Goal: Find specific page/section: Find specific page/section

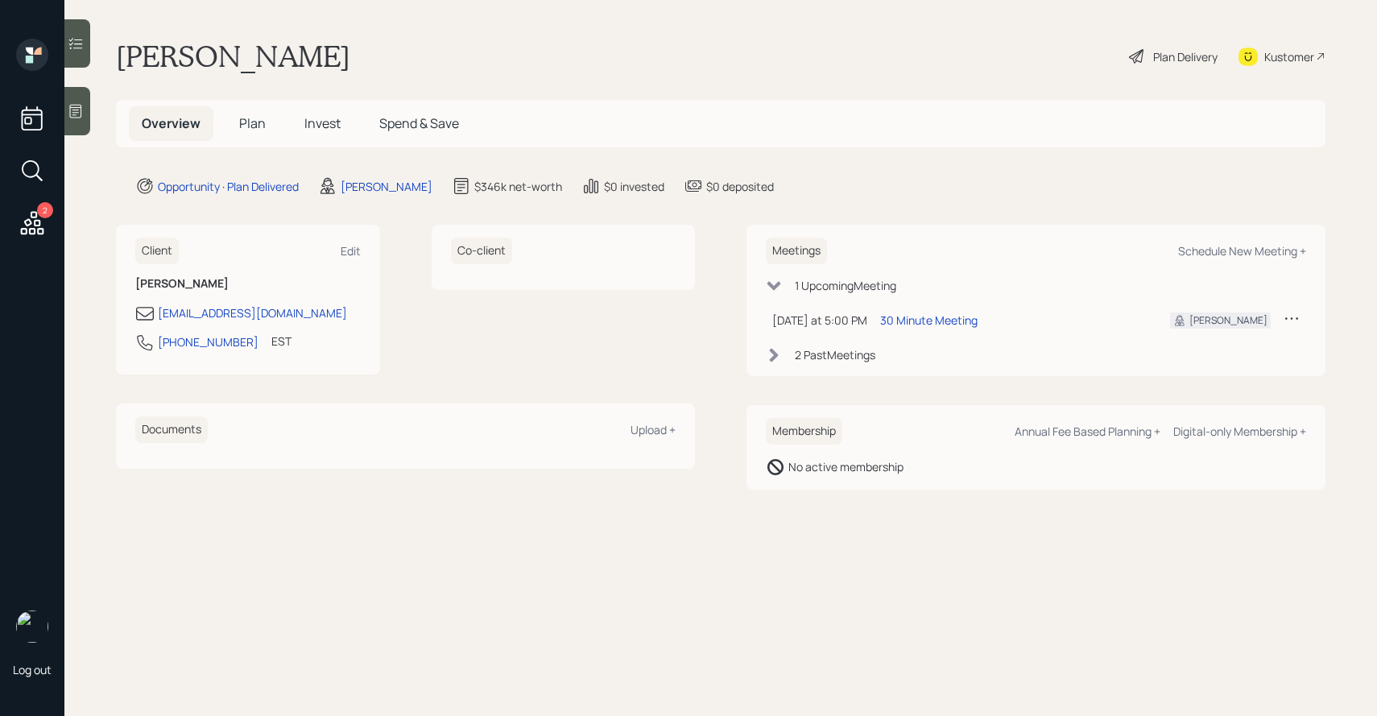
click at [263, 123] on span "Plan" at bounding box center [252, 123] width 27 height 18
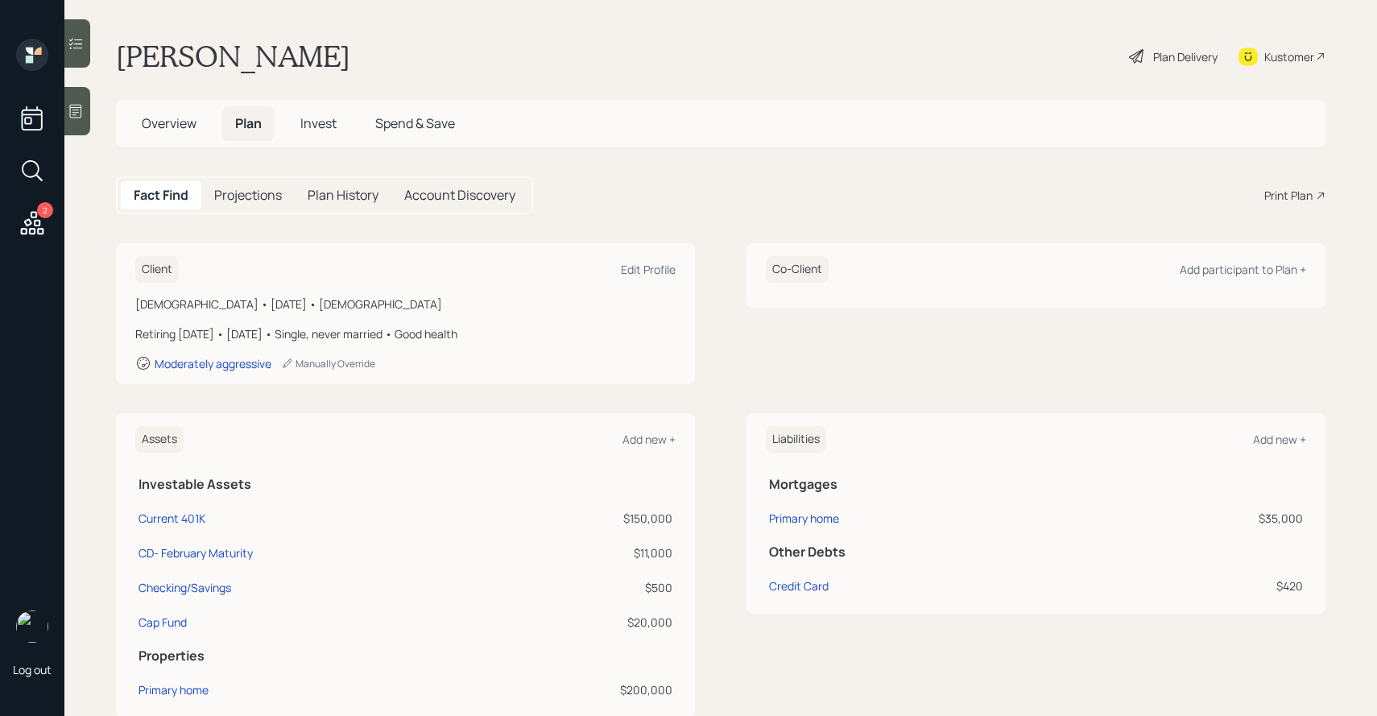
click at [319, 119] on span "Invest" at bounding box center [318, 123] width 36 height 18
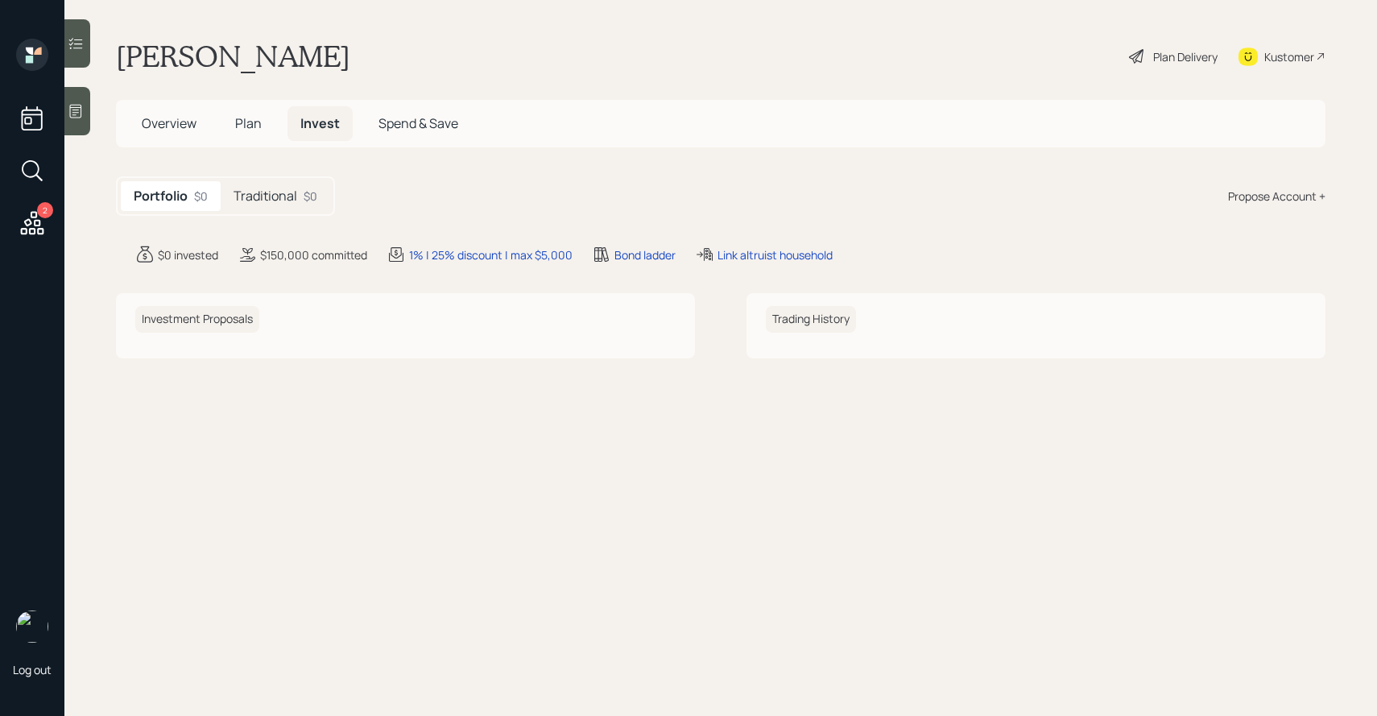
click at [296, 188] on h5 "Traditional" at bounding box center [266, 195] width 64 height 15
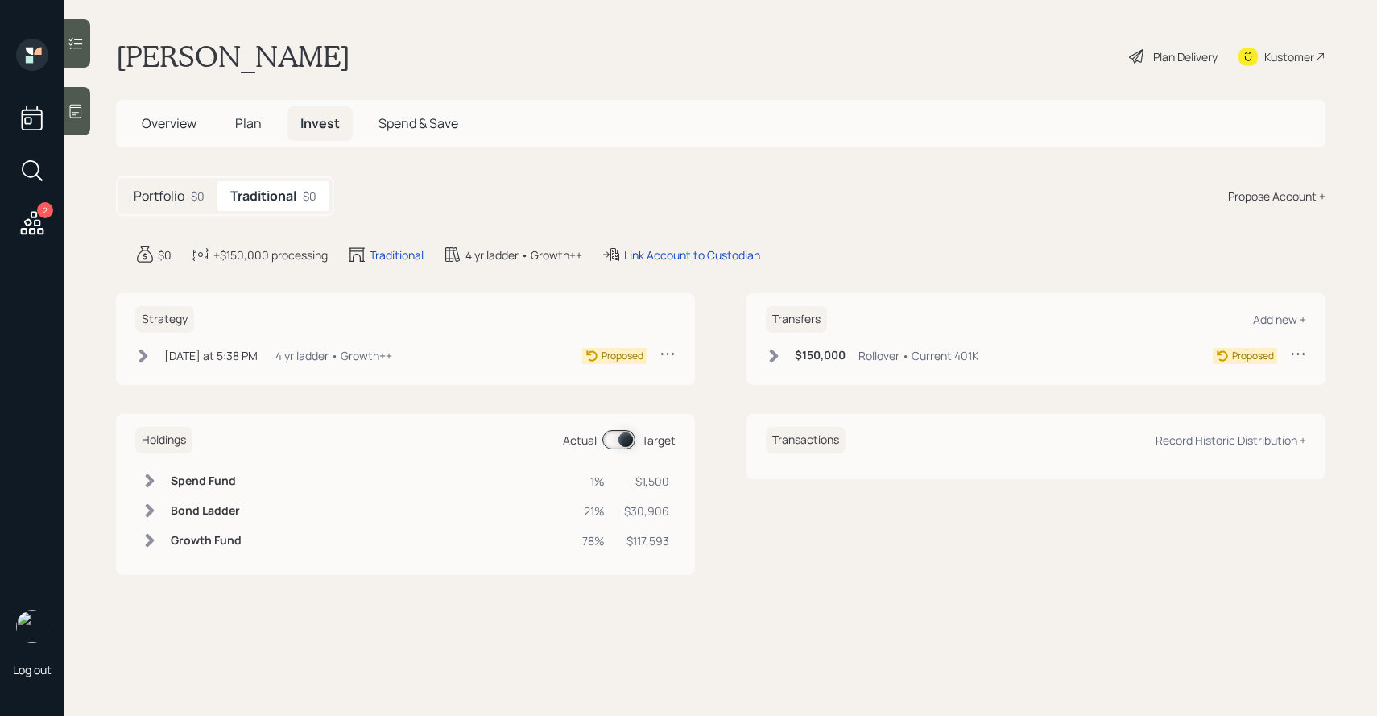
click at [618, 433] on span at bounding box center [618, 439] width 33 height 19
click at [610, 438] on input at bounding box center [606, 440] width 6 height 5
click at [622, 438] on span at bounding box center [618, 439] width 33 height 19
click at [610, 438] on input at bounding box center [606, 440] width 6 height 5
click at [614, 443] on span at bounding box center [618, 439] width 33 height 19
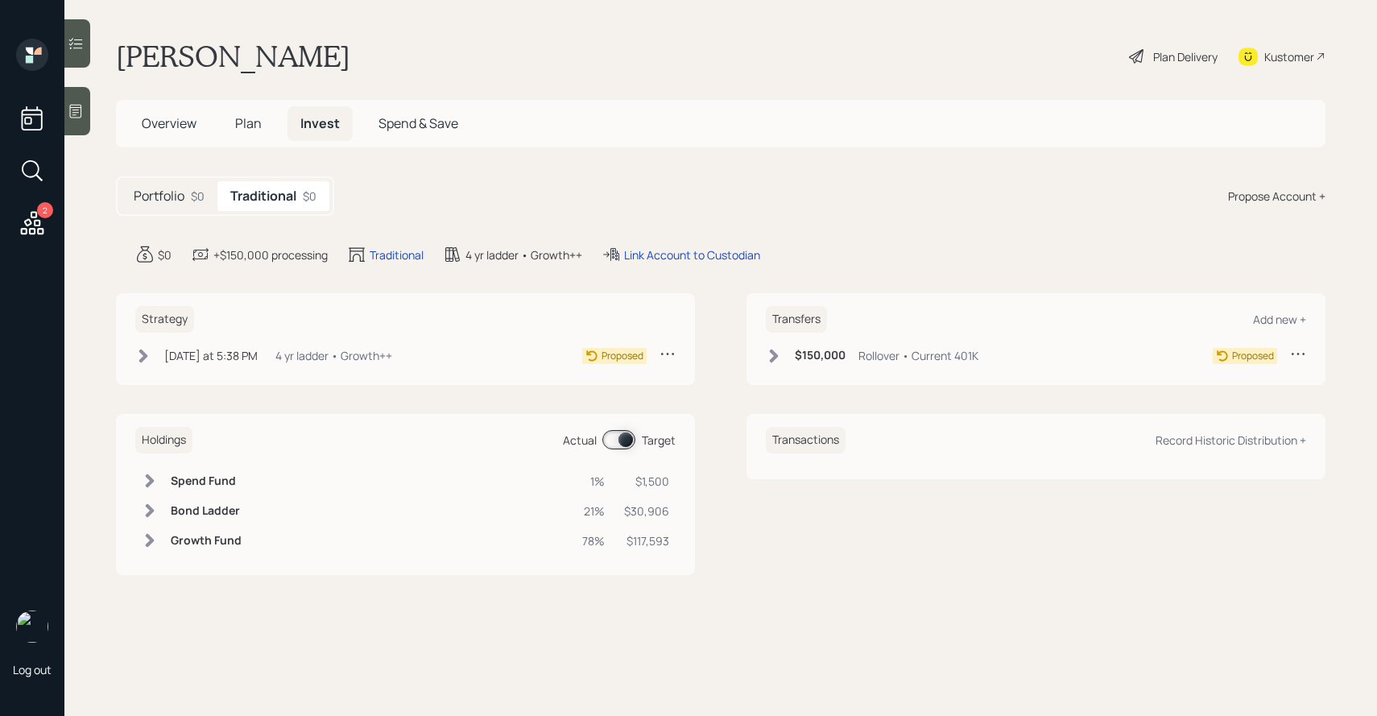
click at [610, 443] on input at bounding box center [606, 440] width 6 height 5
click at [614, 443] on span at bounding box center [618, 439] width 33 height 19
click at [610, 443] on input at bounding box center [606, 440] width 6 height 5
click at [614, 443] on span at bounding box center [618, 439] width 33 height 19
click at [610, 443] on input at bounding box center [606, 440] width 6 height 5
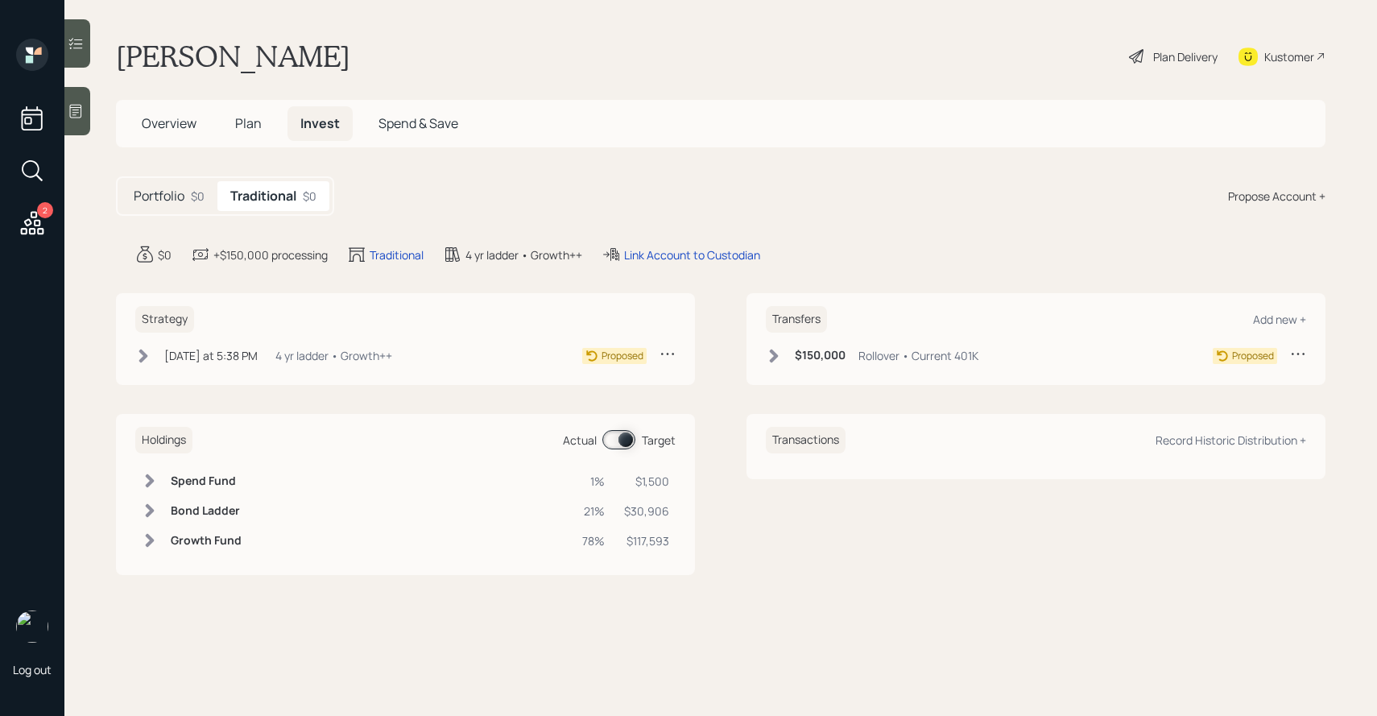
click at [614, 443] on span at bounding box center [618, 439] width 33 height 19
click at [610, 443] on input at bounding box center [606, 440] width 6 height 5
click at [614, 443] on span at bounding box center [618, 439] width 33 height 19
click at [610, 443] on input at bounding box center [606, 440] width 6 height 5
click at [184, 196] on h5 "Portfolio" at bounding box center [159, 195] width 51 height 15
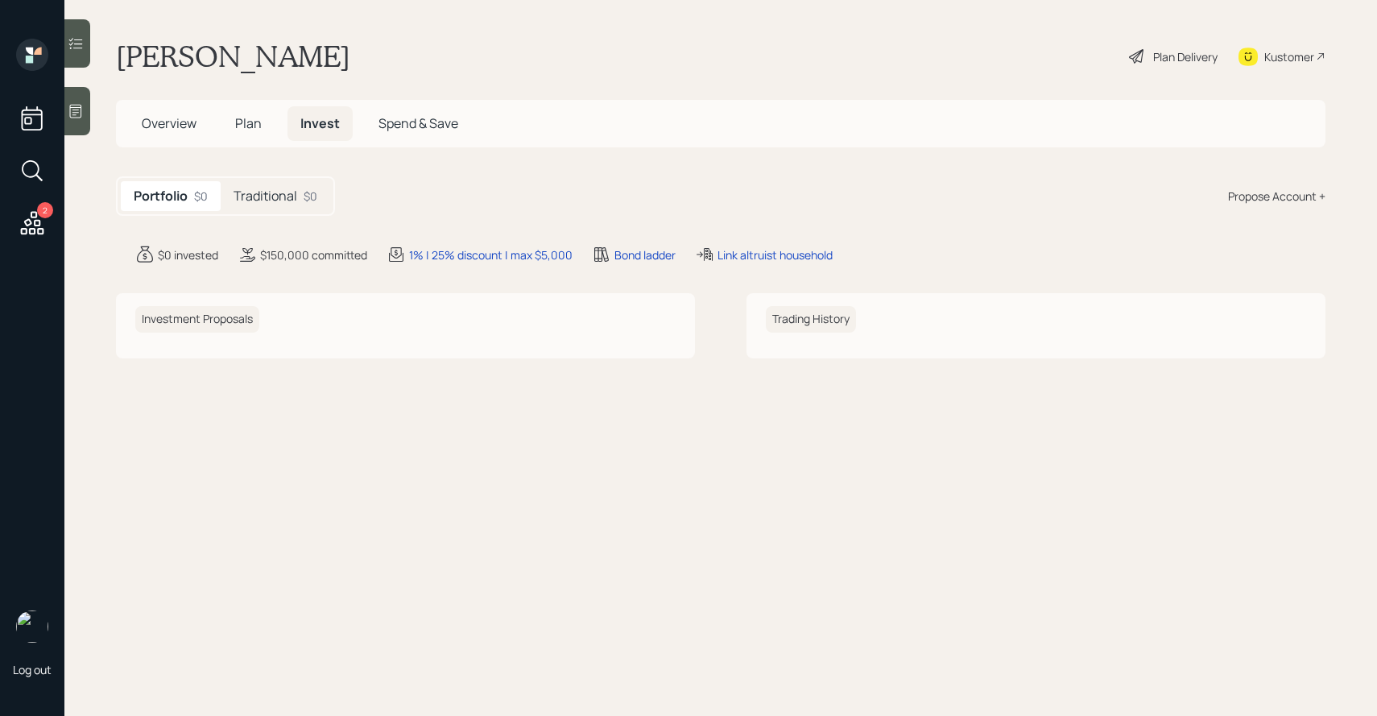
click at [278, 197] on h5 "Traditional" at bounding box center [266, 195] width 64 height 15
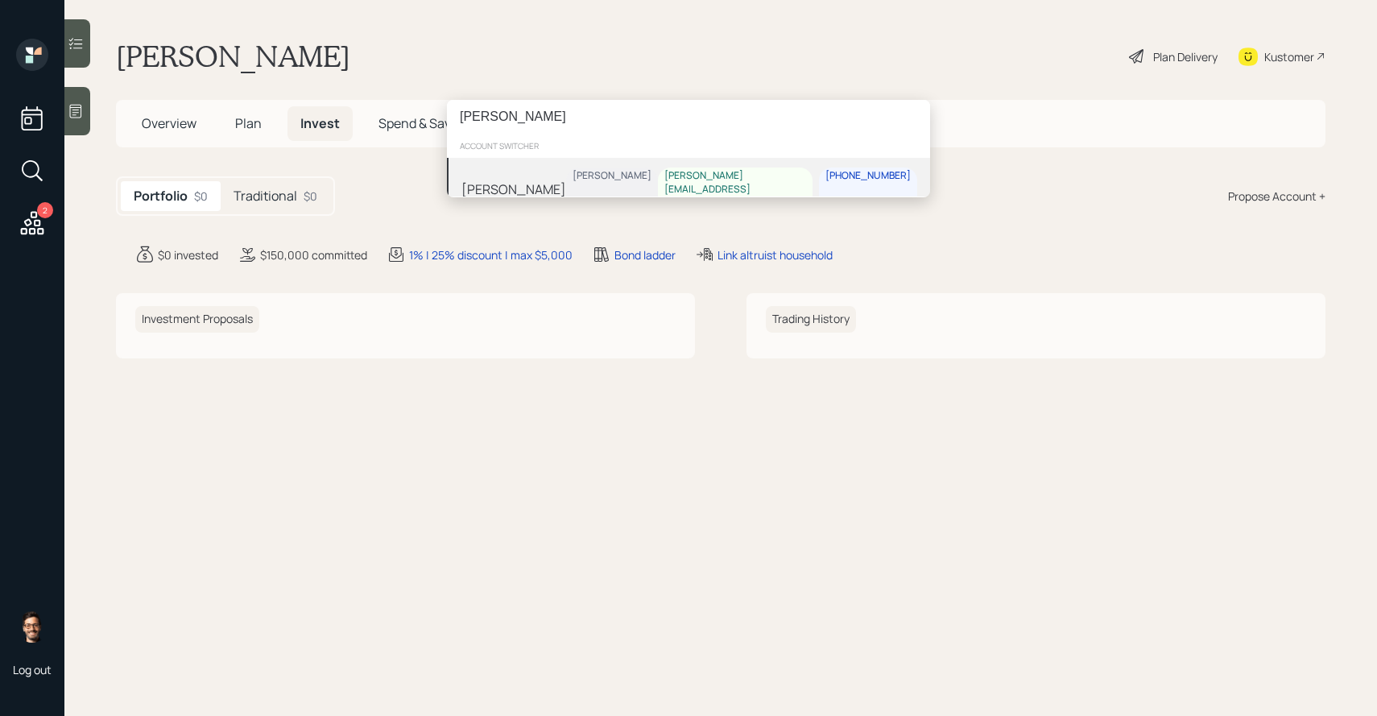
type input "[PERSON_NAME]"
click at [569, 187] on div "[PERSON_NAME] [PERSON_NAME] [PERSON_NAME][EMAIL_ADDRESS][DOMAIN_NAME] [PHONE_NU…" at bounding box center [688, 189] width 483 height 63
